Goal: Information Seeking & Learning: Check status

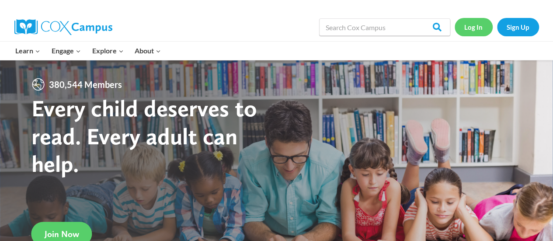
click at [475, 31] on link "Log In" at bounding box center [474, 27] width 38 height 18
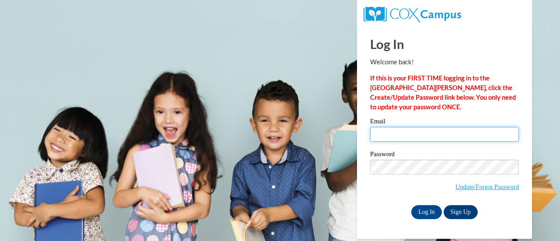
click at [412, 128] on input "Email" at bounding box center [444, 134] width 149 height 15
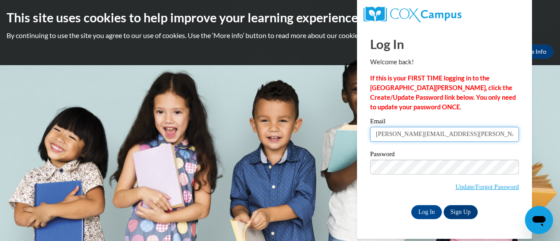
type input "ella.cimbalnik@rusd.org"
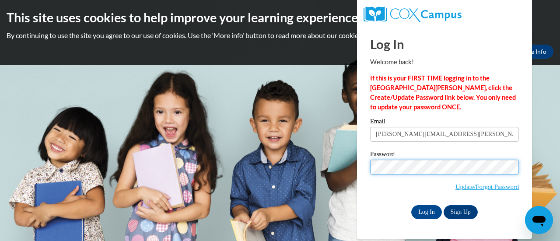
click at [411, 205] on input "Log In" at bounding box center [426, 212] width 31 height 14
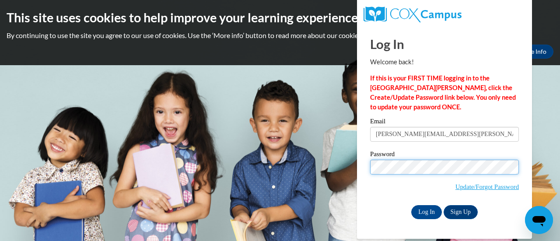
click at [411, 205] on input "Log In" at bounding box center [426, 212] width 31 height 14
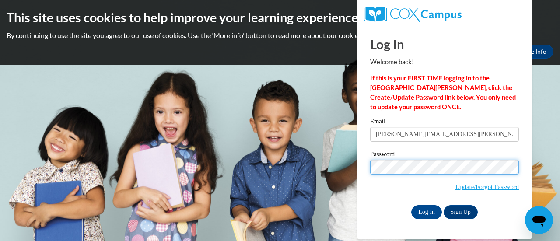
click at [411, 205] on input "Log In" at bounding box center [426, 212] width 31 height 14
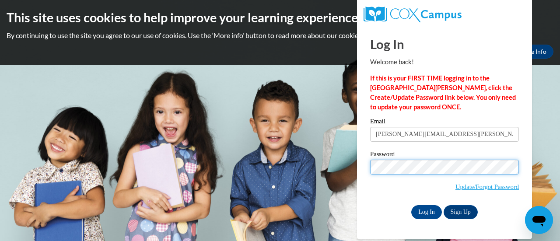
click at [411, 205] on input "Log In" at bounding box center [426, 212] width 31 height 14
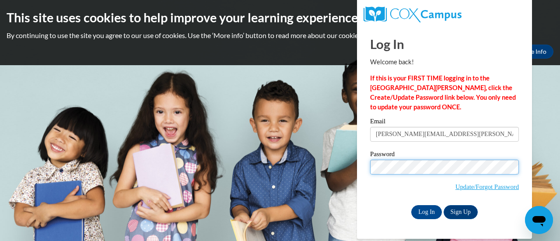
click at [411, 205] on input "Log In" at bounding box center [426, 212] width 31 height 14
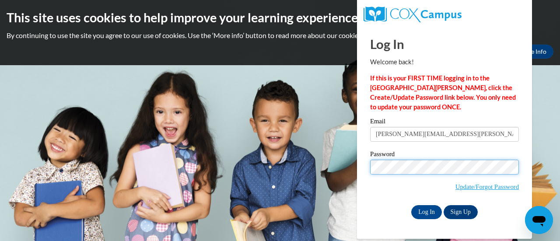
click at [411, 205] on input "Log In" at bounding box center [426, 212] width 31 height 14
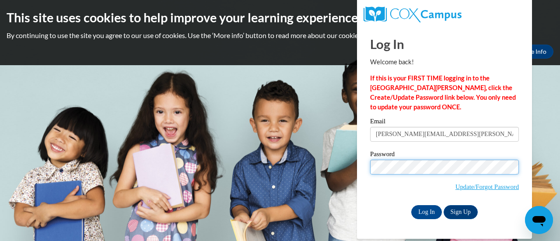
click at [411, 205] on input "Log In" at bounding box center [426, 212] width 31 height 14
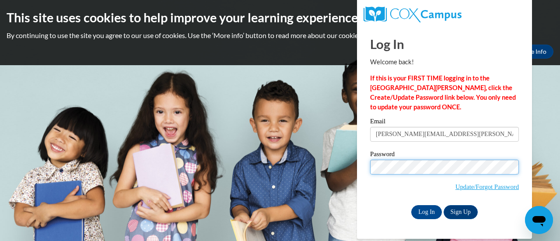
click at [411, 205] on input "Log In" at bounding box center [426, 212] width 31 height 14
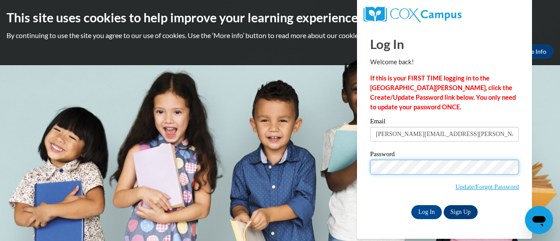
click at [411, 205] on input "Log In" at bounding box center [426, 212] width 31 height 14
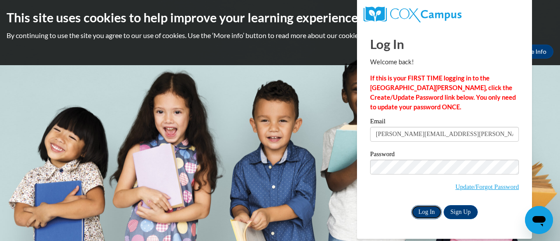
click at [429, 213] on input "Log In" at bounding box center [426, 212] width 31 height 14
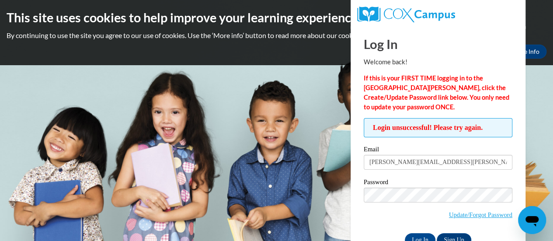
click at [24, 232] on body "This site uses cookies to help improve your learning experience. By continuing …" at bounding box center [276, 120] width 553 height 241
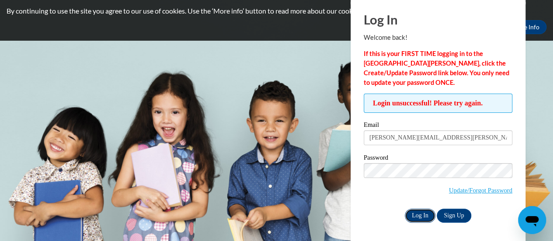
click at [417, 212] on input "Log In" at bounding box center [420, 216] width 31 height 14
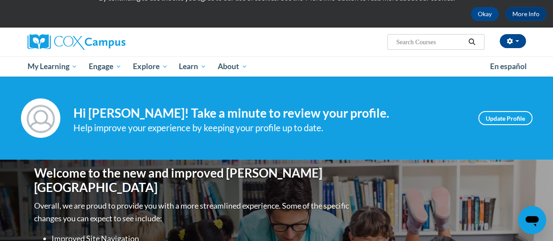
scroll to position [38, 0]
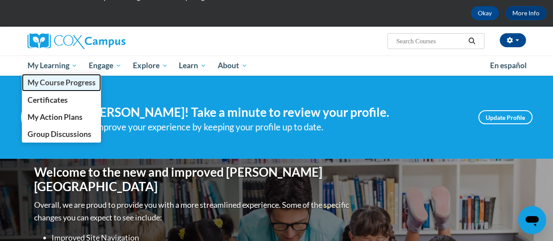
click at [59, 82] on span "My Course Progress" at bounding box center [61, 82] width 68 height 9
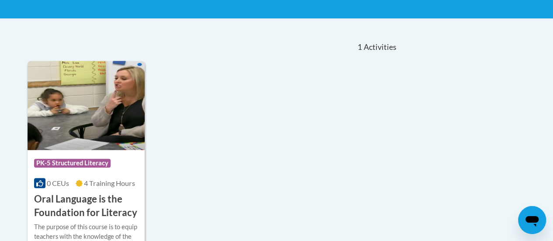
scroll to position [164, 0]
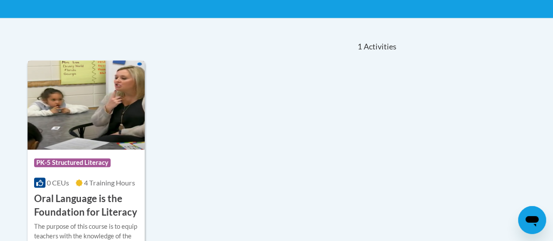
click at [83, 127] on img at bounding box center [86, 104] width 117 height 89
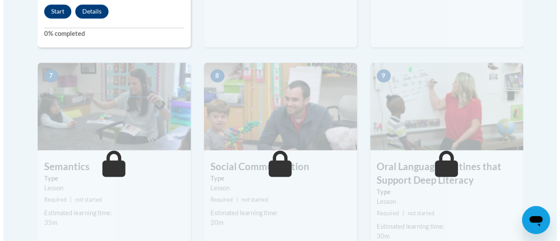
scroll to position [591, 0]
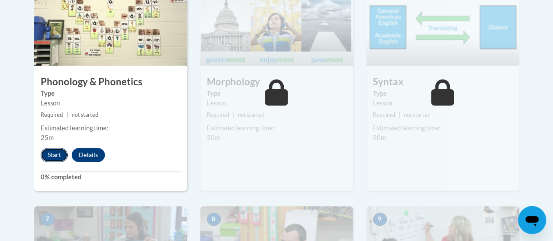
click at [57, 154] on button "Start" at bounding box center [54, 155] width 27 height 14
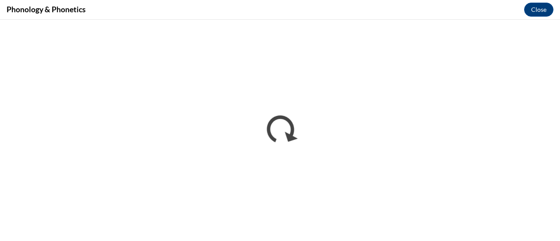
scroll to position [0, 0]
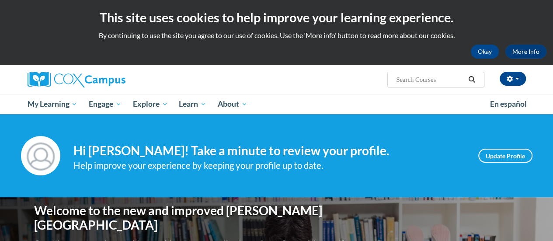
click at [477, 32] on p "By continuing to use the site you agree to our use of cookies. Use the ‘More in…" at bounding box center [277, 36] width 540 height 10
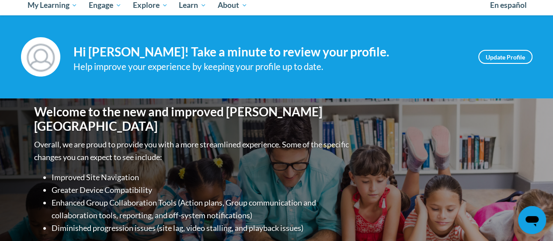
scroll to position [96, 0]
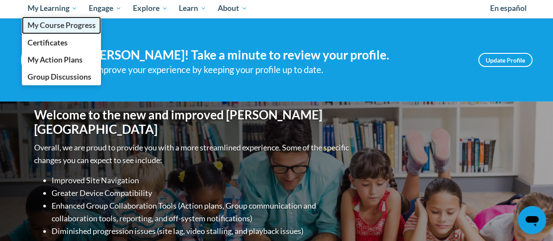
click at [62, 27] on span "My Course Progress" at bounding box center [61, 25] width 68 height 9
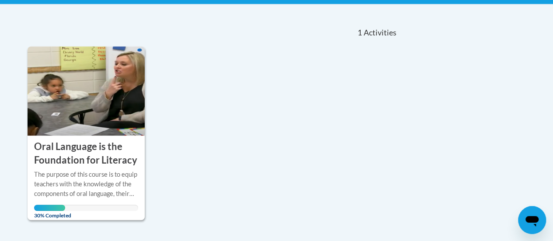
scroll to position [178, 0]
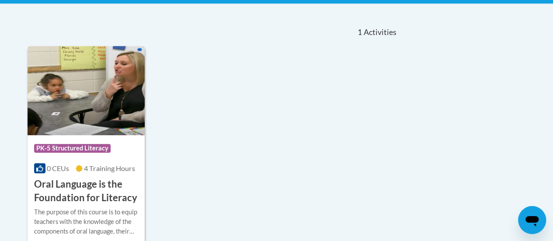
click at [73, 128] on img at bounding box center [86, 90] width 117 height 89
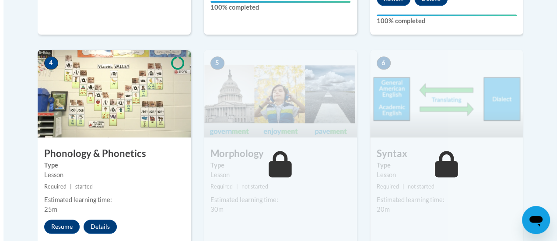
scroll to position [557, 0]
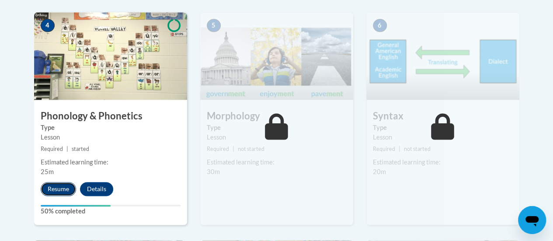
click at [58, 186] on button "Resume" at bounding box center [58, 189] width 35 height 14
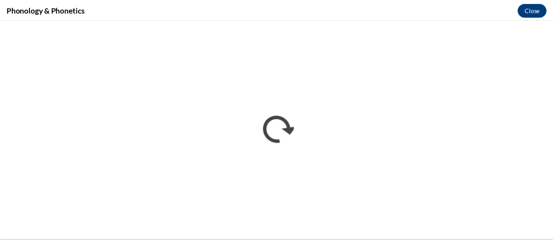
scroll to position [0, 0]
